Goal: Task Accomplishment & Management: Manage account settings

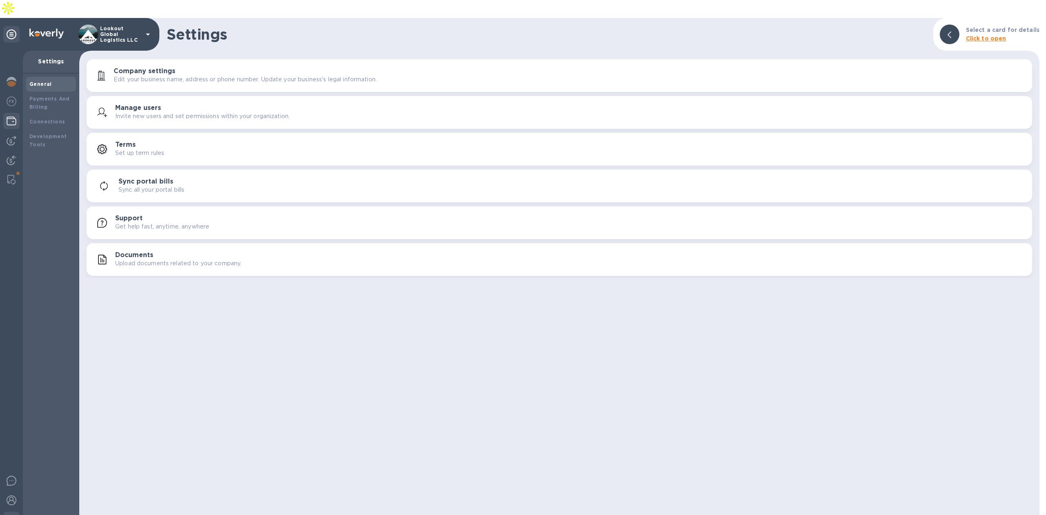
click at [9, 116] on img at bounding box center [12, 121] width 10 height 10
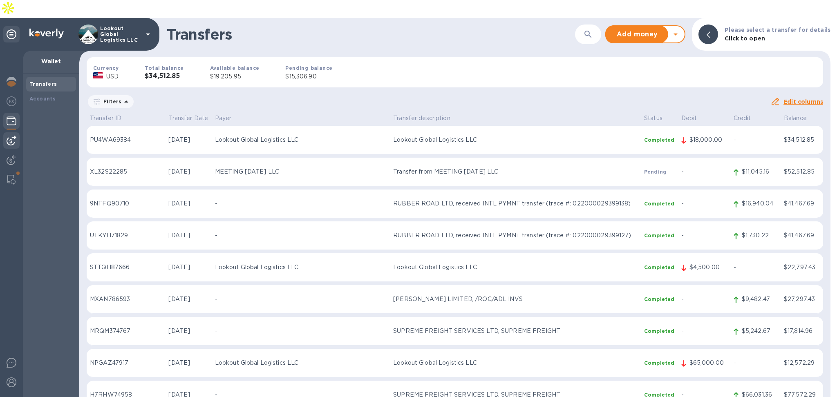
click at [11, 136] on img at bounding box center [12, 141] width 10 height 10
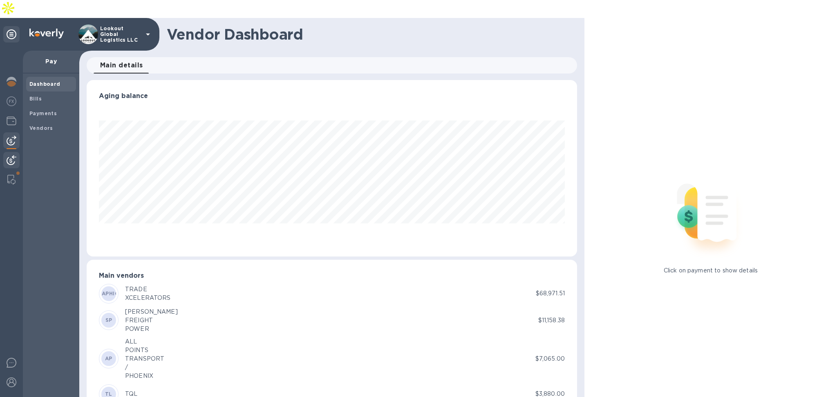
click at [7, 155] on img at bounding box center [12, 160] width 10 height 10
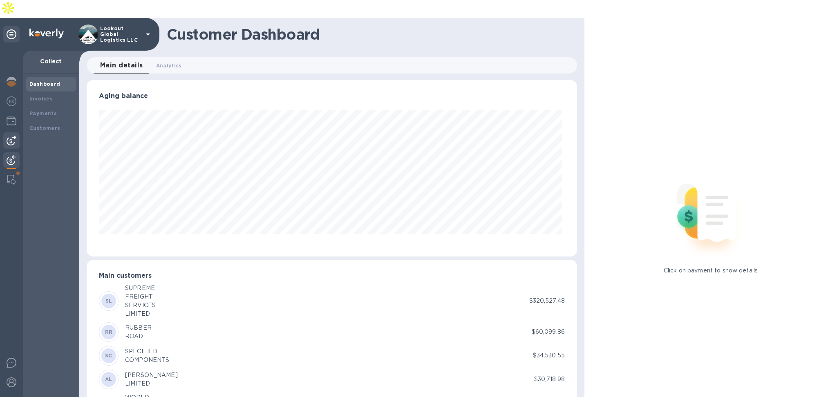
scroll to position [176, 487]
click at [9, 136] on img at bounding box center [12, 141] width 10 height 10
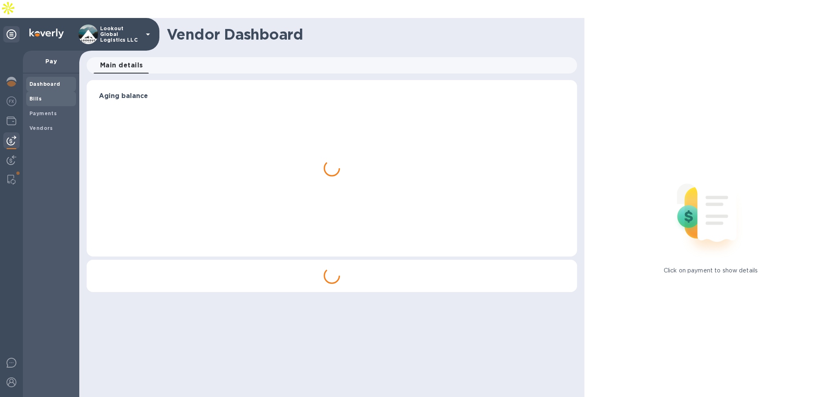
click at [45, 95] on span "Bills" at bounding box center [50, 99] width 43 height 8
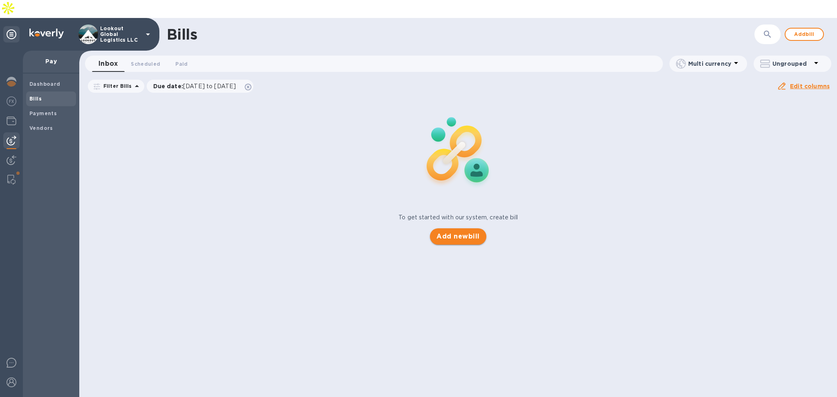
click at [466, 228] on button "Add new bill" at bounding box center [458, 236] width 56 height 16
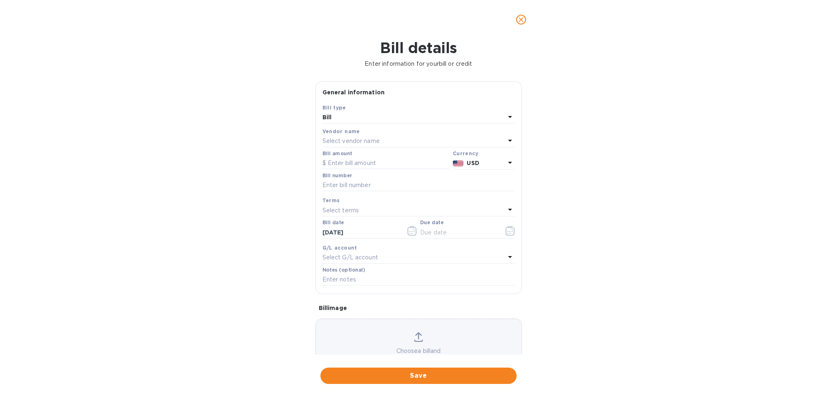
click at [373, 140] on p "Select vendor name" at bounding box center [350, 141] width 57 height 9
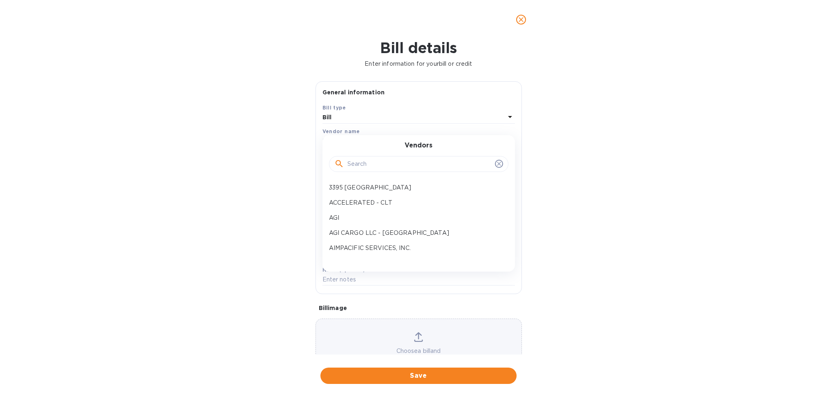
click at [361, 159] on input "text" at bounding box center [419, 164] width 144 height 12
type input "mgl"
click at [373, 203] on p "MGL Asia Vietnam Co., Ltd." at bounding box center [415, 203] width 173 height 9
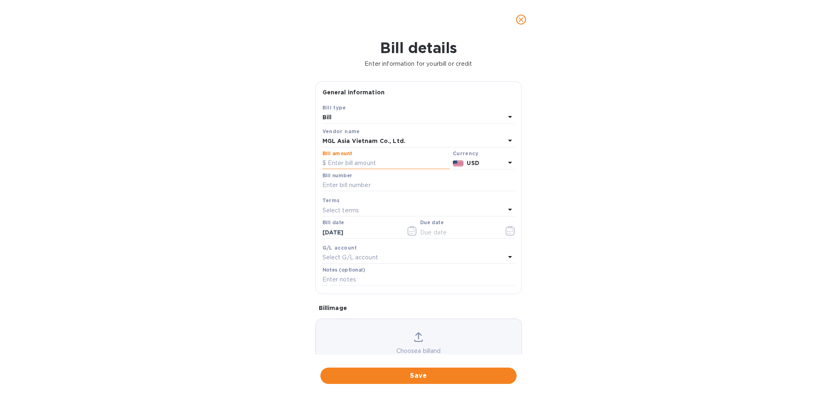
click at [375, 163] on input "text" at bounding box center [385, 163] width 127 height 12
type input "2,650"
click at [373, 180] on input "text" at bounding box center [418, 185] width 192 height 12
click at [368, 184] on input "text" at bounding box center [418, 185] width 192 height 12
paste input "SMSGSE25080102/A"
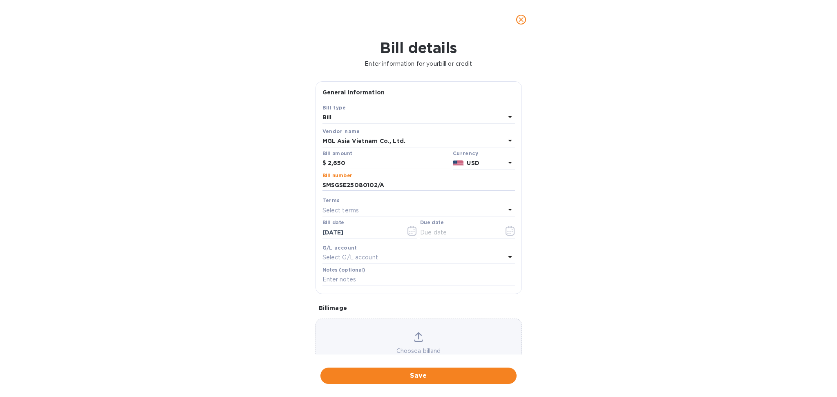
type input "SMSGSE25080102/A"
click at [351, 210] on p "Select terms" at bounding box center [340, 210] width 37 height 9
click at [273, 235] on div "Bill details Enter information for your bill or credit General information Save…" at bounding box center [418, 218] width 837 height 358
click at [461, 230] on input "text" at bounding box center [458, 232] width 77 height 12
type input "[DATE]"
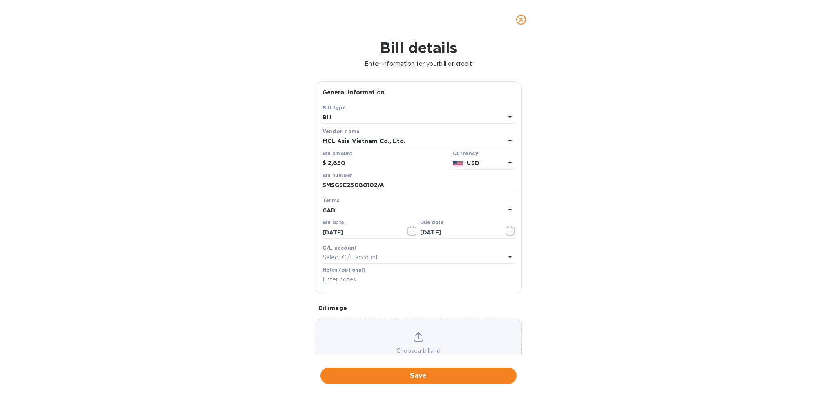
click at [411, 258] on div "Select G/L account" at bounding box center [413, 257] width 183 height 11
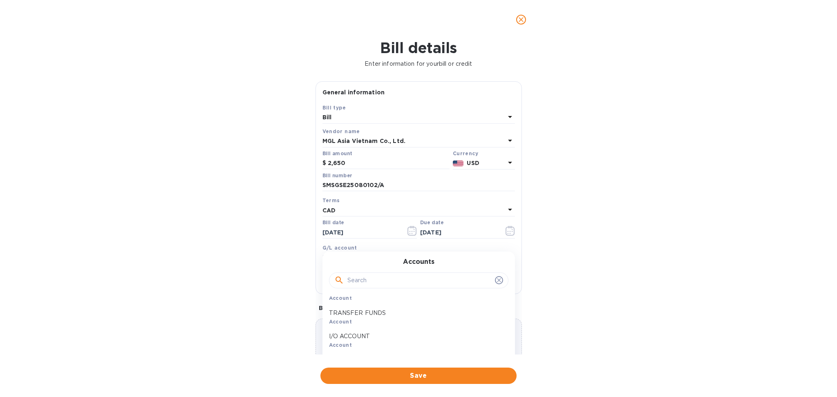
scroll to position [163, 0]
click at [360, 281] on input "text" at bounding box center [419, 280] width 144 height 12
type input "payab"
click at [387, 310] on div "ACCOUNTS PAYABLE Account" at bounding box center [415, 309] width 179 height 24
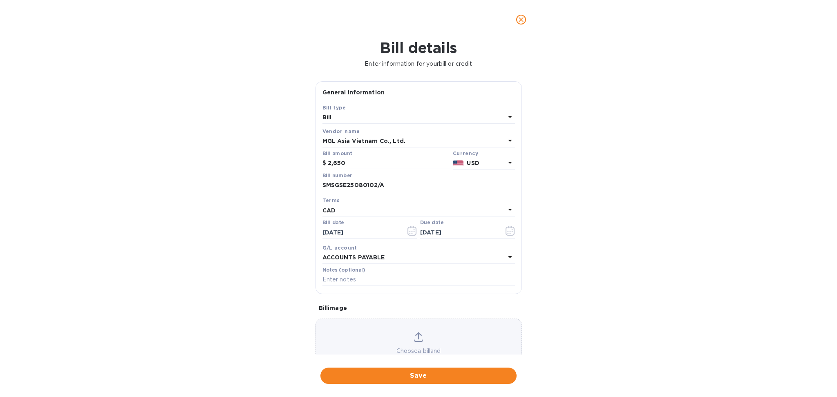
click at [381, 288] on div "Notes (optional)" at bounding box center [419, 277] width 196 height 24
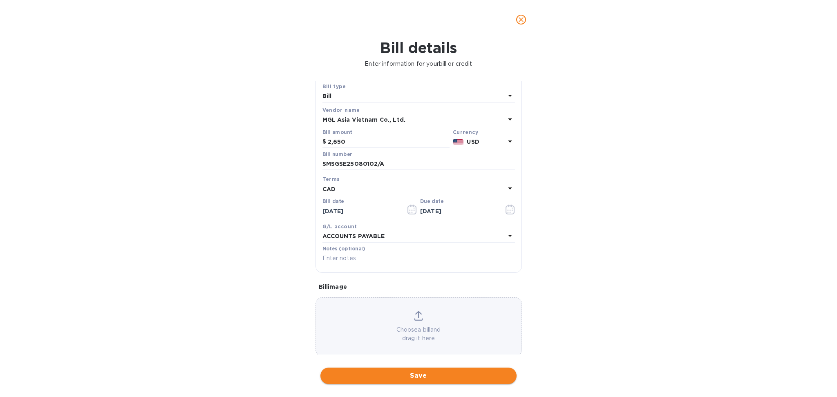
scroll to position [33, 0]
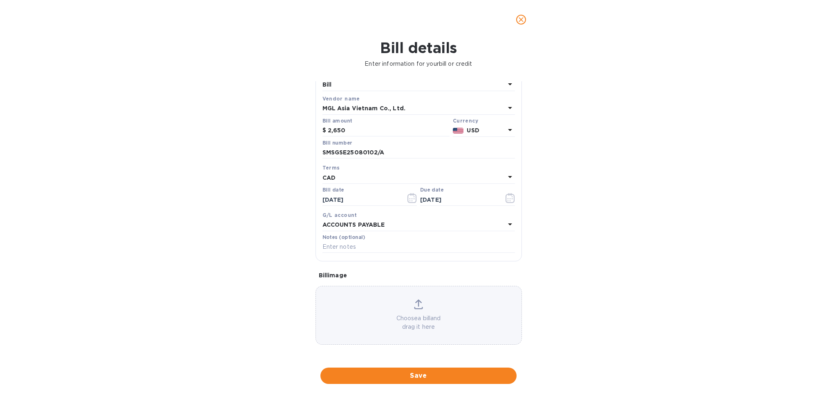
click at [343, 293] on div "Choose a bill and drag it here" at bounding box center [418, 315] width 206 height 59
click at [407, 379] on span "Save" at bounding box center [418, 376] width 183 height 10
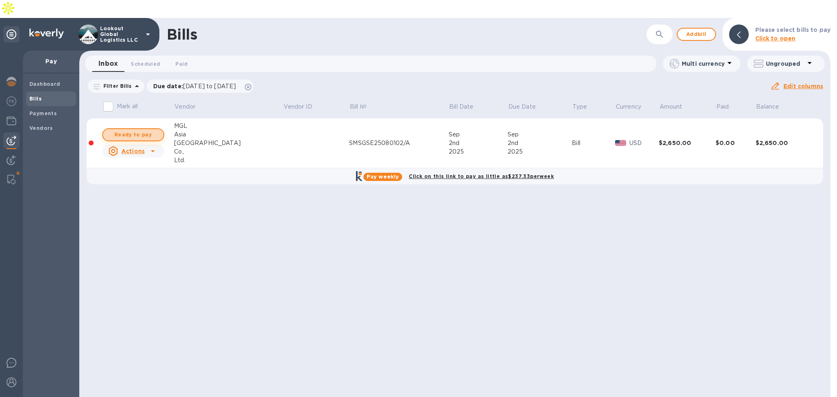
click at [136, 130] on span "Ready to pay" at bounding box center [132, 135] width 47 height 10
checkbox input "true"
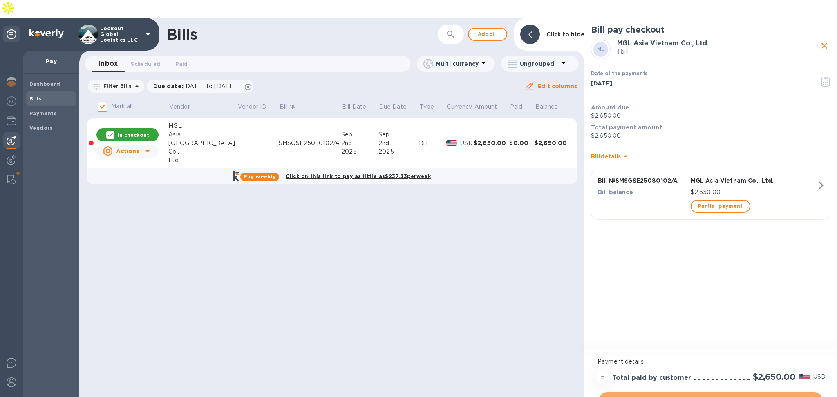
click at [706, 395] on span "Proceed to checkout" at bounding box center [710, 400] width 210 height 10
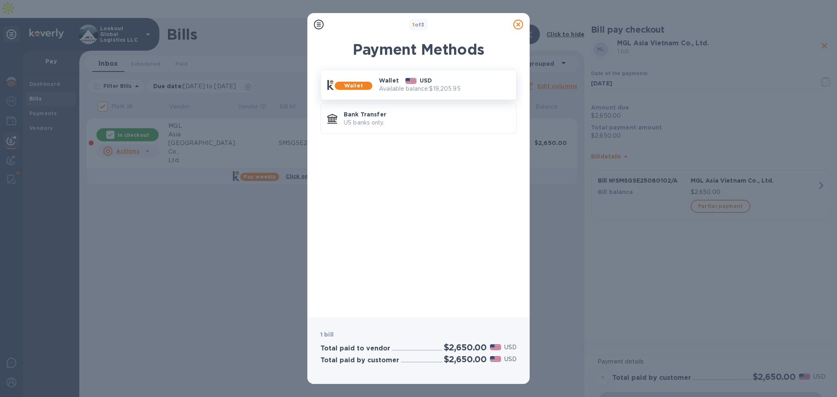
click at [402, 91] on p "Available balance: $19,205.95" at bounding box center [444, 89] width 131 height 9
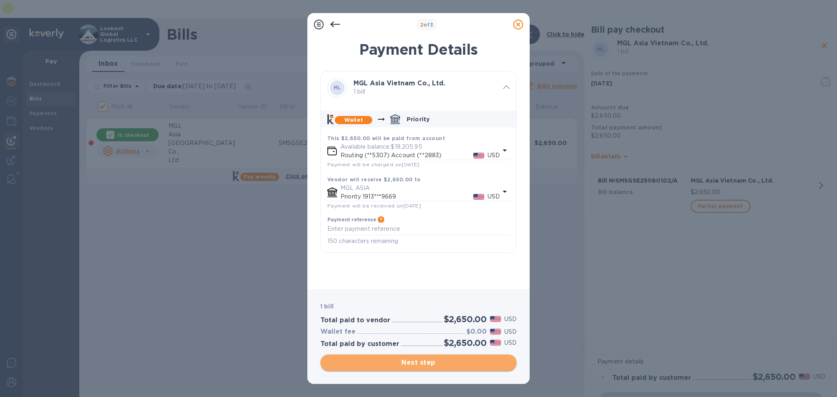
click at [416, 367] on span "Next step" at bounding box center [418, 363] width 183 height 10
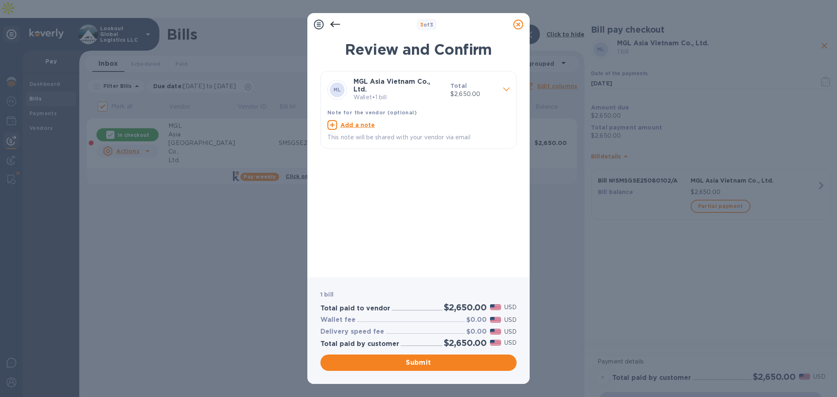
click at [359, 121] on p "Add a note" at bounding box center [357, 125] width 35 height 8
click at [361, 120] on div "x" at bounding box center [411, 126] width 169 height 12
paste textarea "SMSGSE25080102/A"
type textarea "SMSGSE25080102/A"
click at [419, 237] on div "ML MGL Asia Vietnam Co., Ltd. Wallet • 1 bill Total $2,650.00 Note for the vend…" at bounding box center [418, 171] width 196 height 200
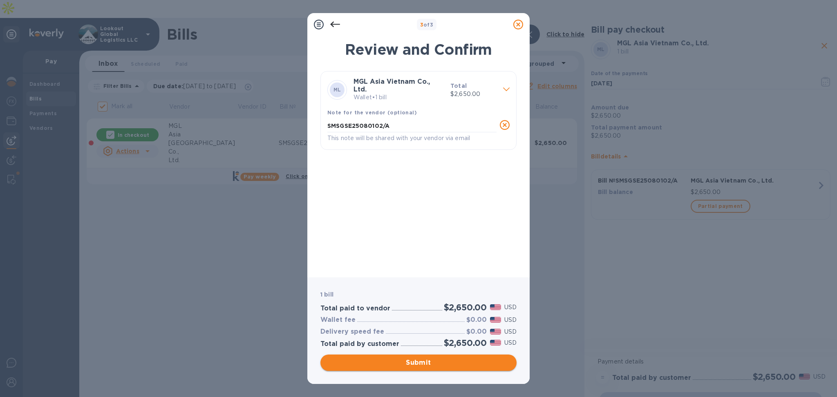
click at [420, 366] on span "Submit" at bounding box center [418, 363] width 183 height 10
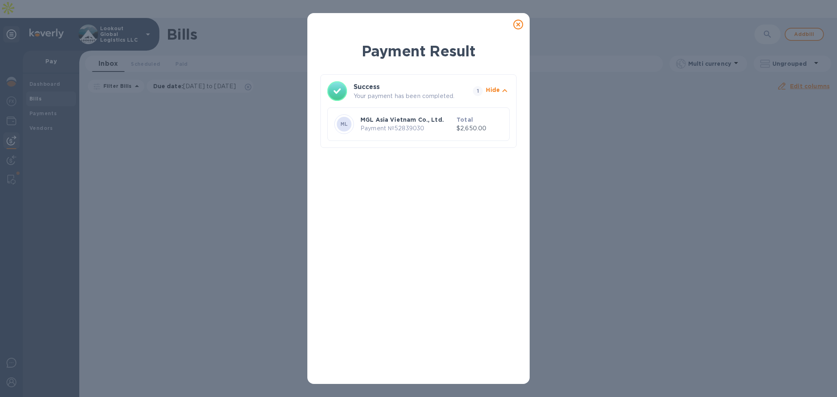
click at [502, 91] on icon "button" at bounding box center [504, 90] width 5 height 3
click at [519, 21] on icon at bounding box center [518, 25] width 10 height 10
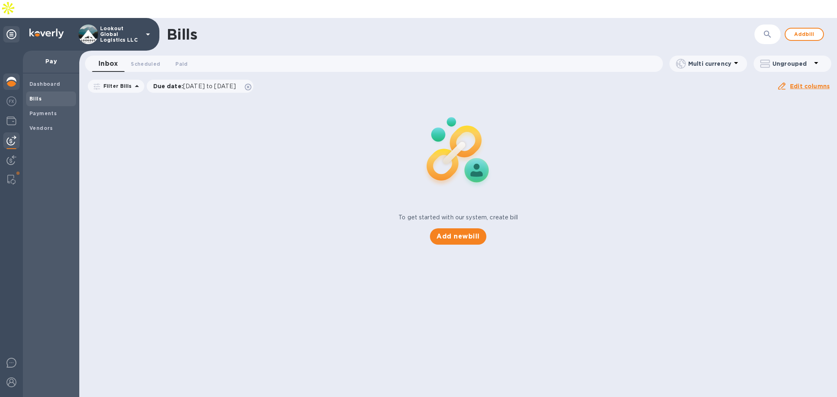
click at [17, 74] on div at bounding box center [11, 83] width 16 height 18
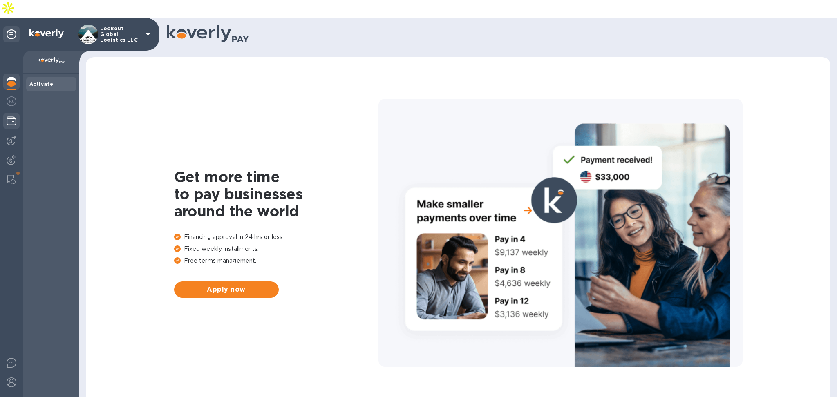
click at [11, 116] on img at bounding box center [12, 121] width 10 height 10
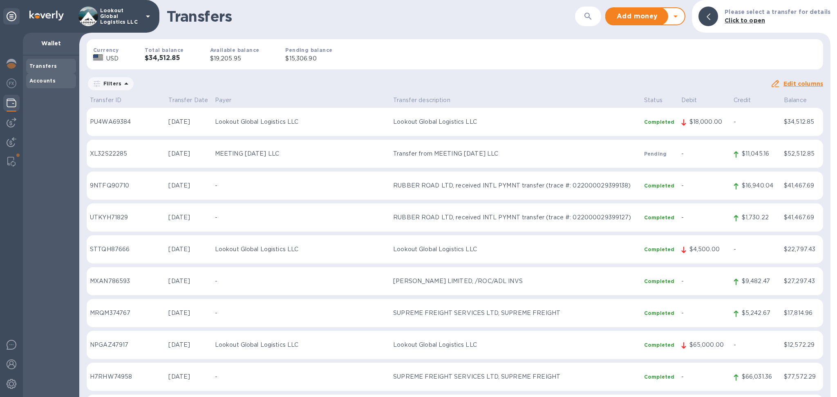
click at [51, 81] on b "Accounts" at bounding box center [42, 81] width 26 height 6
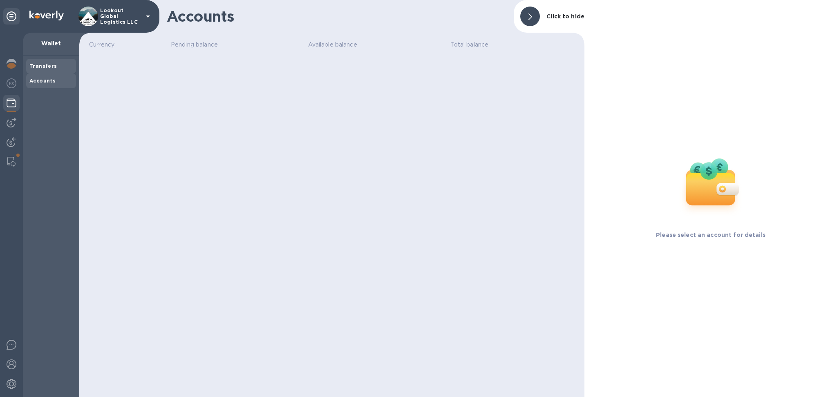
click at [53, 60] on div "Transfers" at bounding box center [51, 66] width 50 height 15
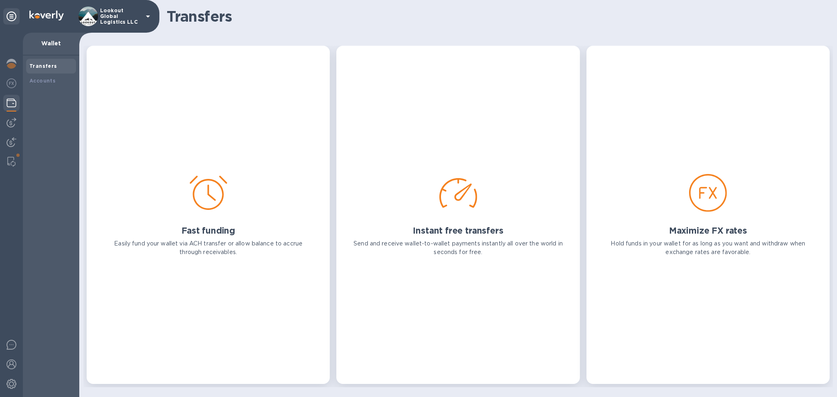
click at [35, 66] on b "Transfers" at bounding box center [43, 66] width 28 height 6
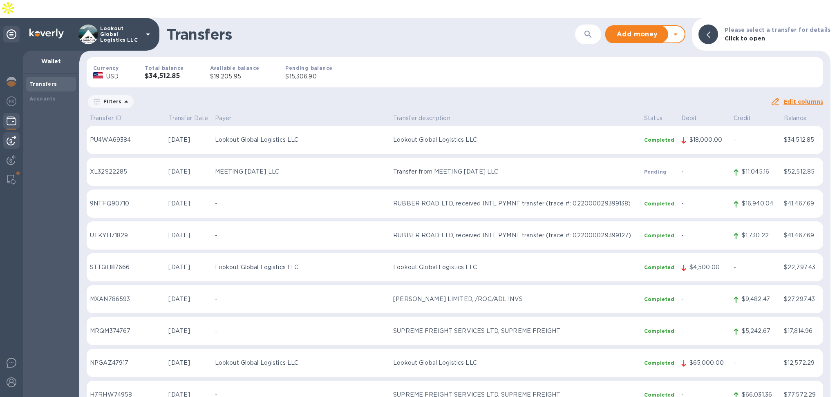
click at [8, 136] on img at bounding box center [12, 141] width 10 height 10
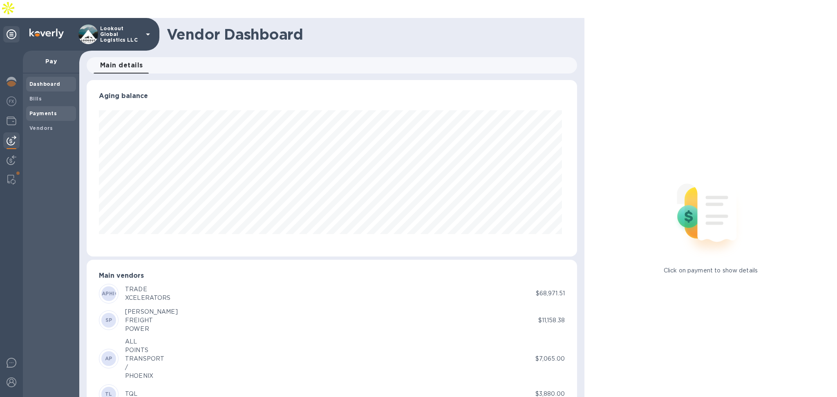
scroll to position [176, 487]
click at [49, 95] on span "Bills" at bounding box center [50, 99] width 43 height 8
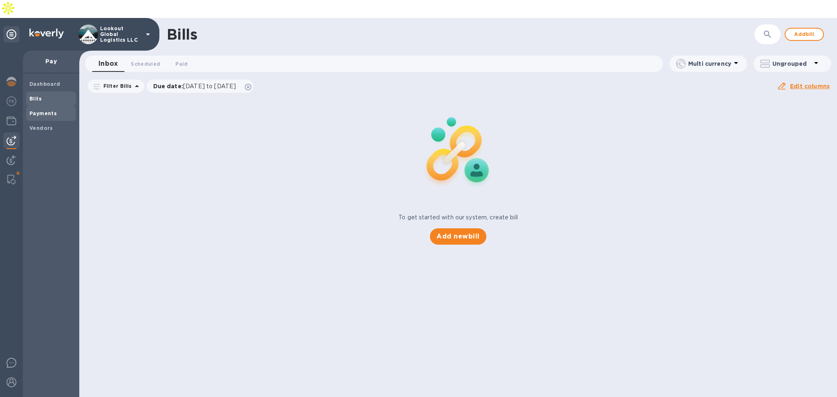
click at [52, 110] on b "Payments" at bounding box center [42, 113] width 27 height 6
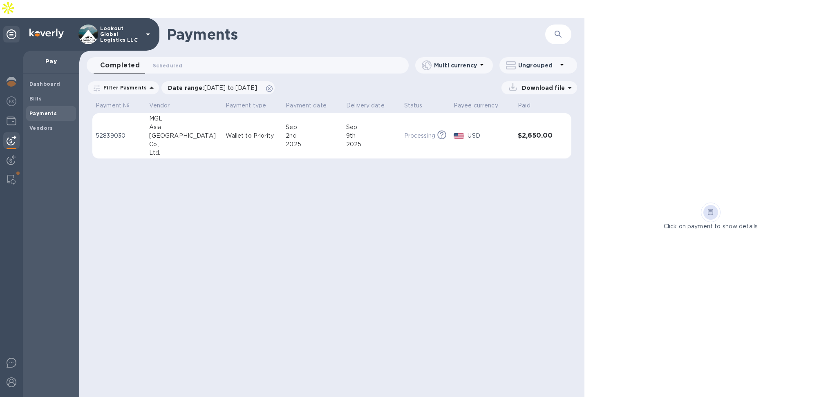
click at [225, 132] on p "Wallet to Priority" at bounding box center [252, 136] width 54 height 9
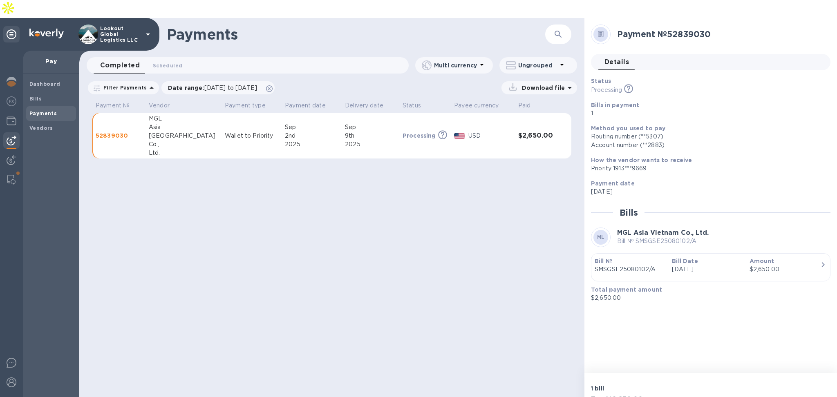
click at [18, 132] on div at bounding box center [11, 140] width 16 height 16
click at [16, 116] on img at bounding box center [12, 121] width 10 height 10
